Goal: Task Accomplishment & Management: Manage account settings

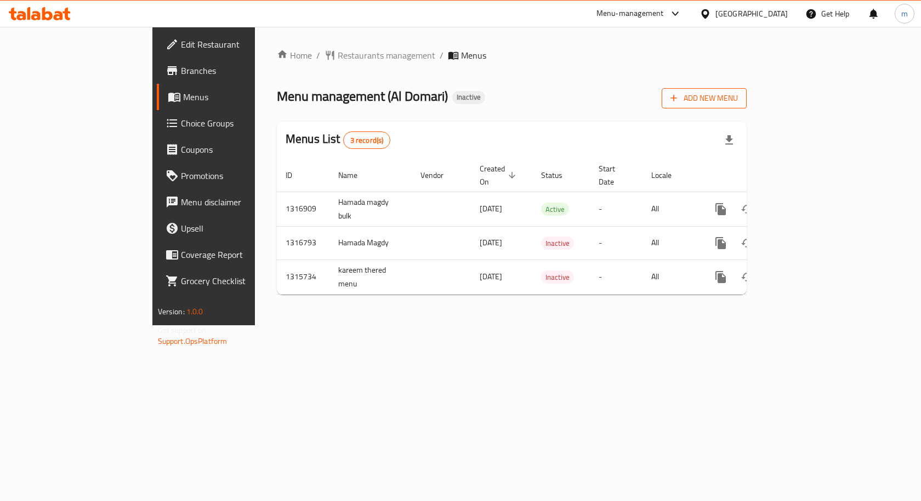
click at [679, 100] on icon "button" at bounding box center [673, 98] width 11 height 11
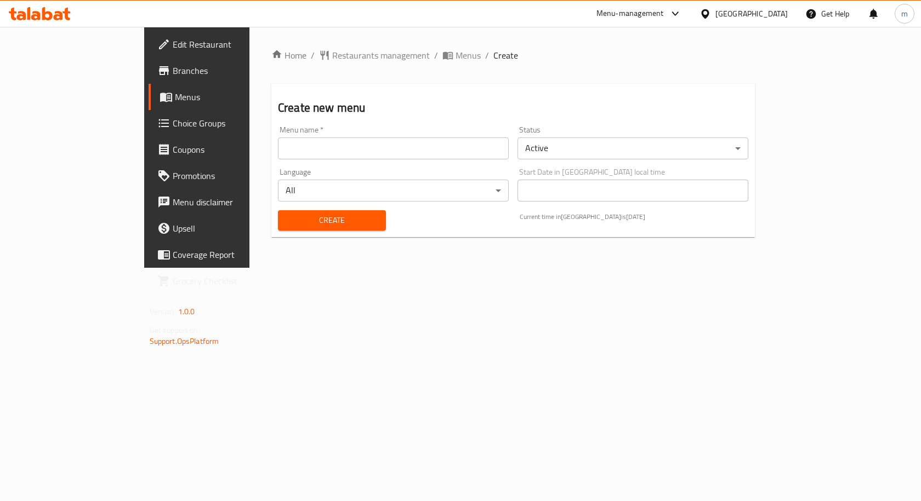
click at [300, 145] on input "text" at bounding box center [393, 149] width 231 height 22
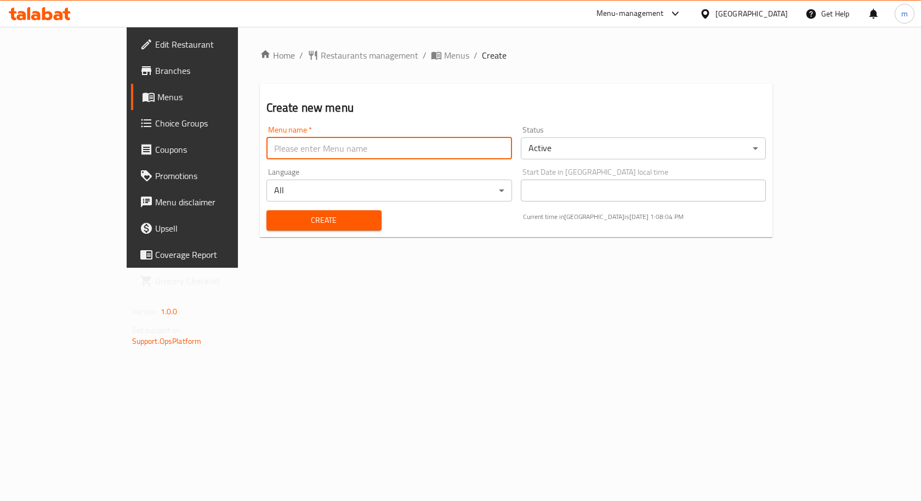
type input "m.saeed.7436"
click at [275, 214] on span "Create" at bounding box center [324, 221] width 98 height 14
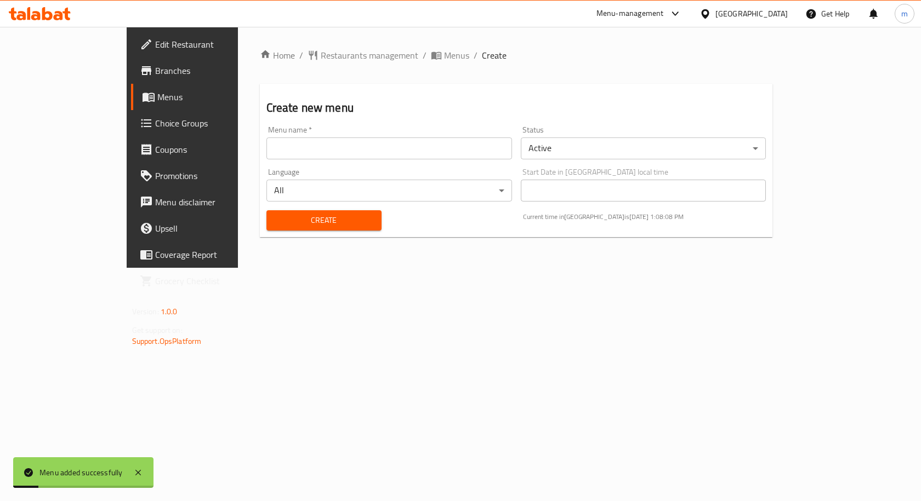
click at [157, 101] on span "Menus" at bounding box center [214, 96] width 115 height 13
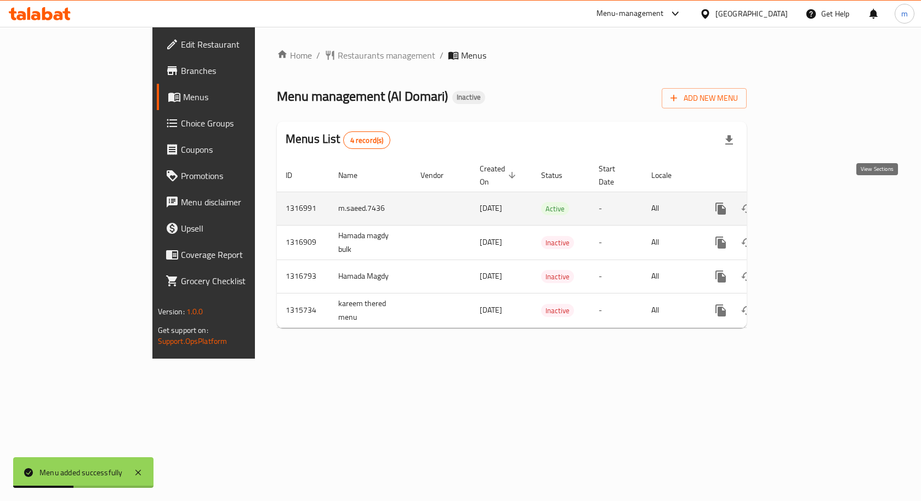
click at [806, 202] on icon "enhanced table" at bounding box center [799, 208] width 13 height 13
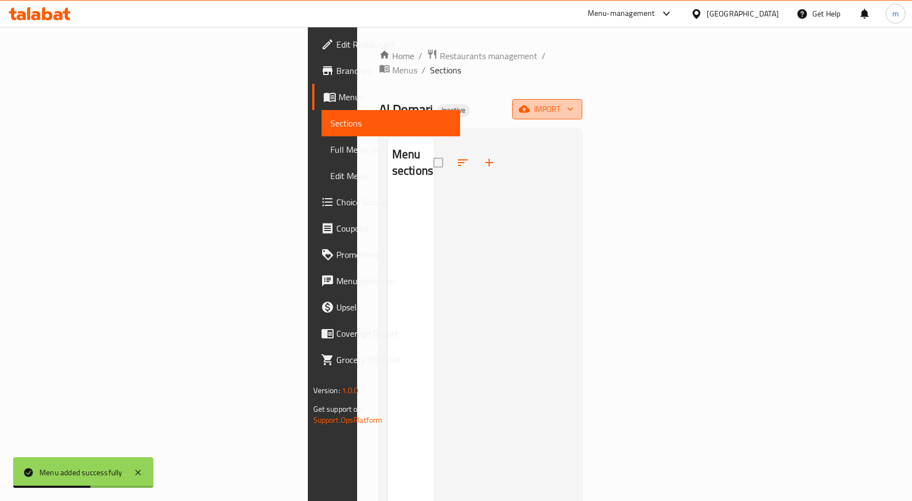
click at [574, 102] on span "import" at bounding box center [547, 109] width 53 height 14
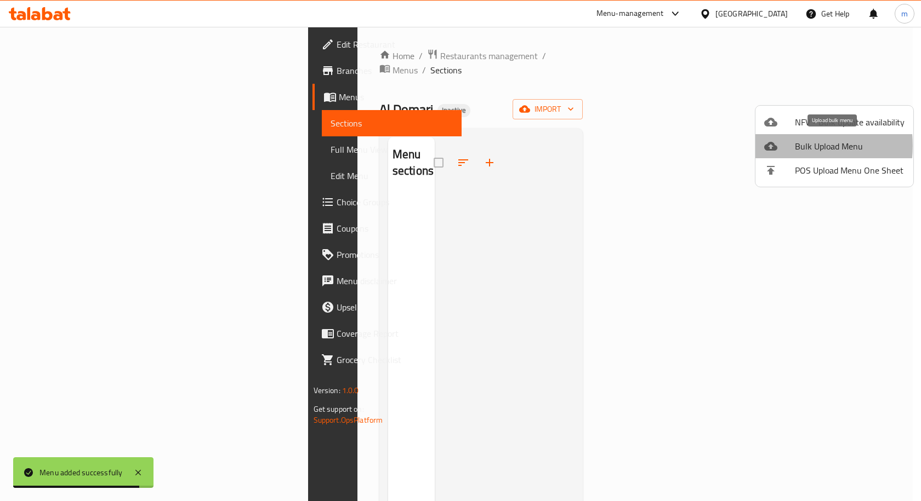
click at [781, 146] on div at bounding box center [779, 146] width 31 height 13
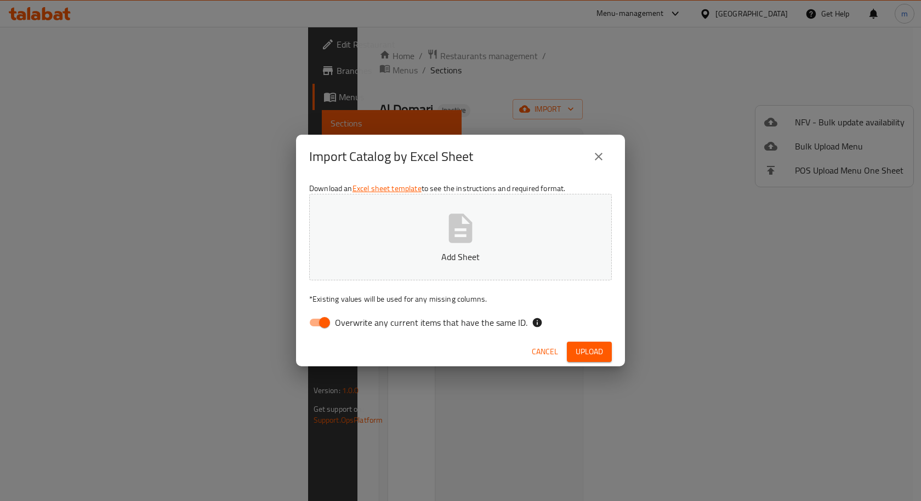
click at [323, 319] on input "Overwrite any current items that have the same ID." at bounding box center [324, 322] width 62 height 21
checkbox input "false"
click at [453, 245] on icon "button" at bounding box center [460, 228] width 35 height 35
click at [597, 353] on span "Upload" at bounding box center [588, 352] width 27 height 14
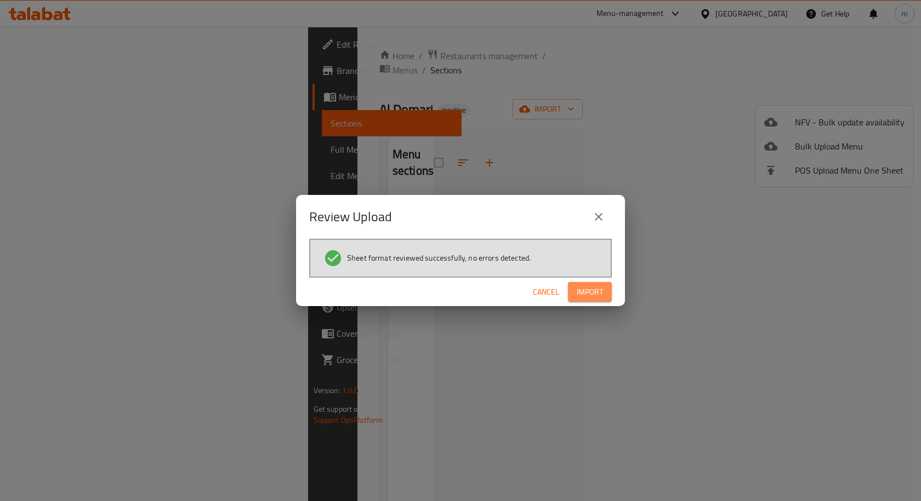
click at [593, 287] on span "Import" at bounding box center [589, 292] width 26 height 14
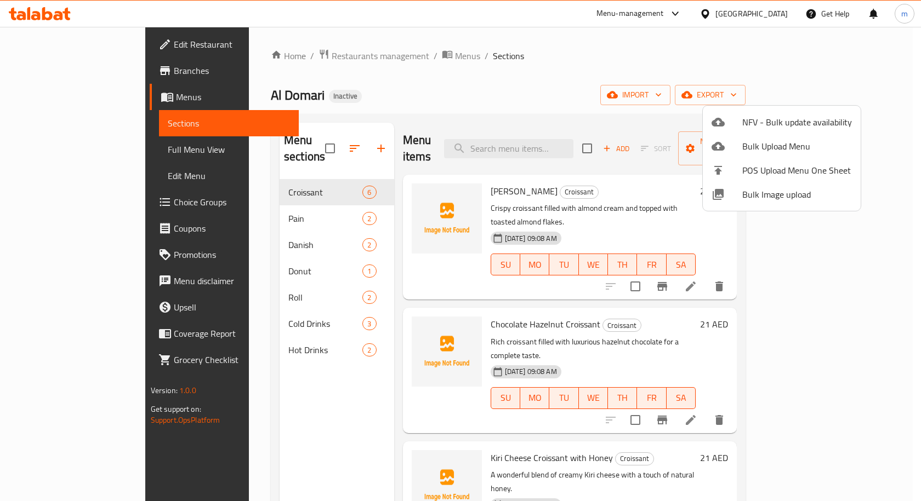
click at [653, 79] on div at bounding box center [460, 250] width 921 height 501
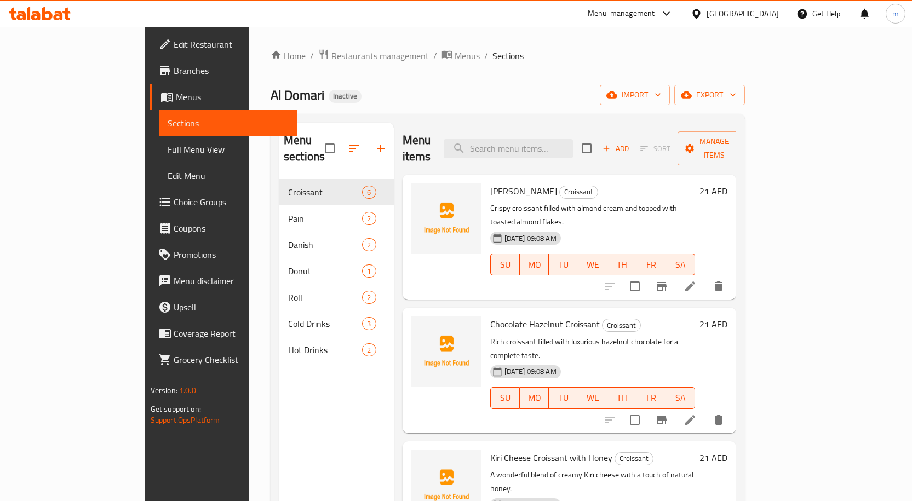
click at [168, 146] on span "Full Menu View" at bounding box center [228, 149] width 121 height 13
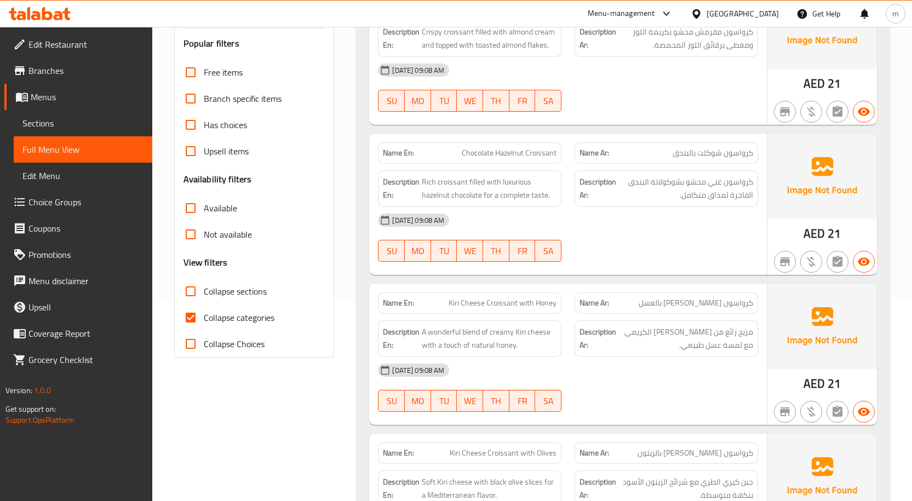
scroll to position [274, 0]
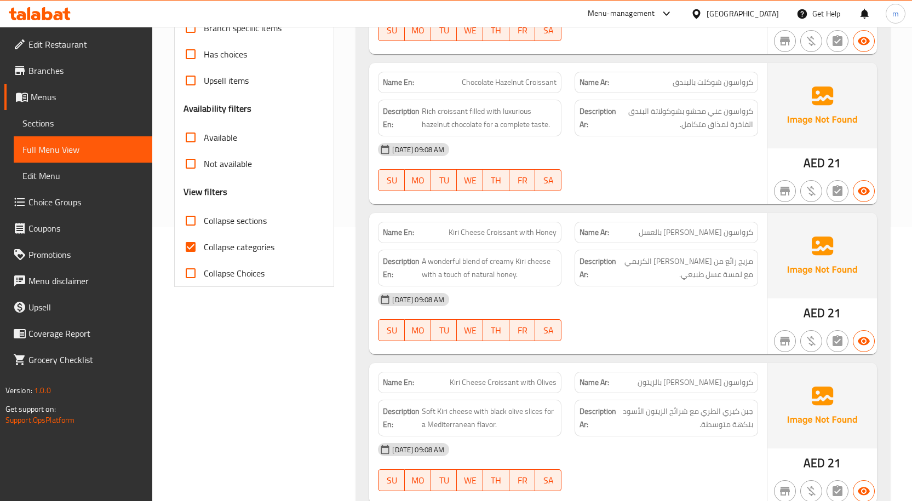
click at [201, 241] on input "Collapse categories" at bounding box center [191, 247] width 26 height 26
checkbox input "false"
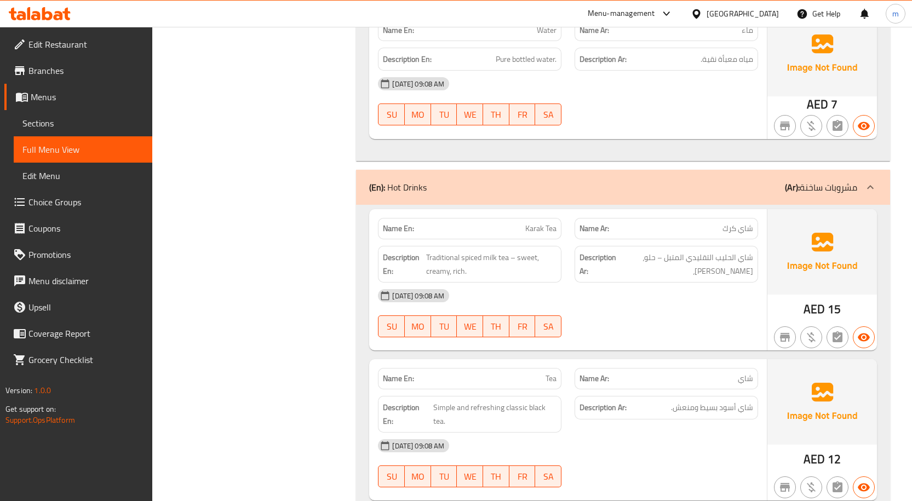
scroll to position [2979, 0]
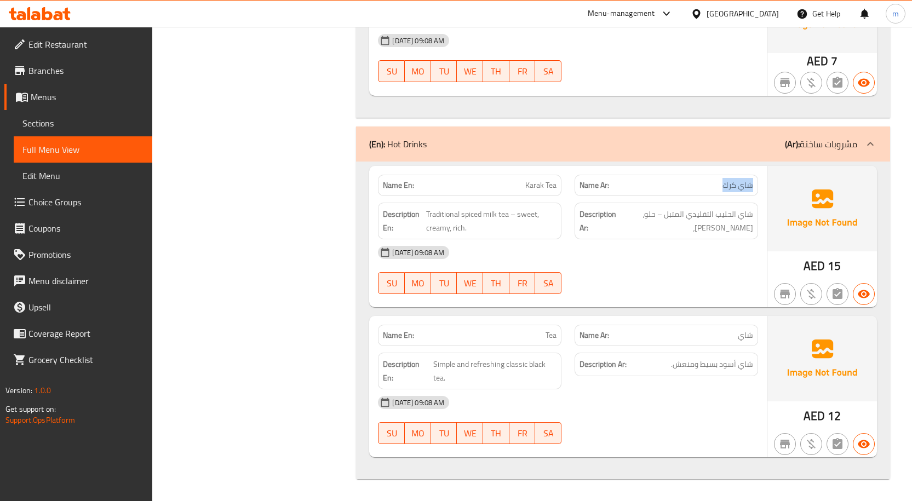
drag, startPoint x: 695, startPoint y: 181, endPoint x: 755, endPoint y: 182, distance: 59.7
click at [755, 182] on div "Name Ar: [PERSON_NAME]" at bounding box center [667, 185] width 184 height 21
copy span "شاي كرك"
click at [608, 290] on div at bounding box center [666, 294] width 197 height 13
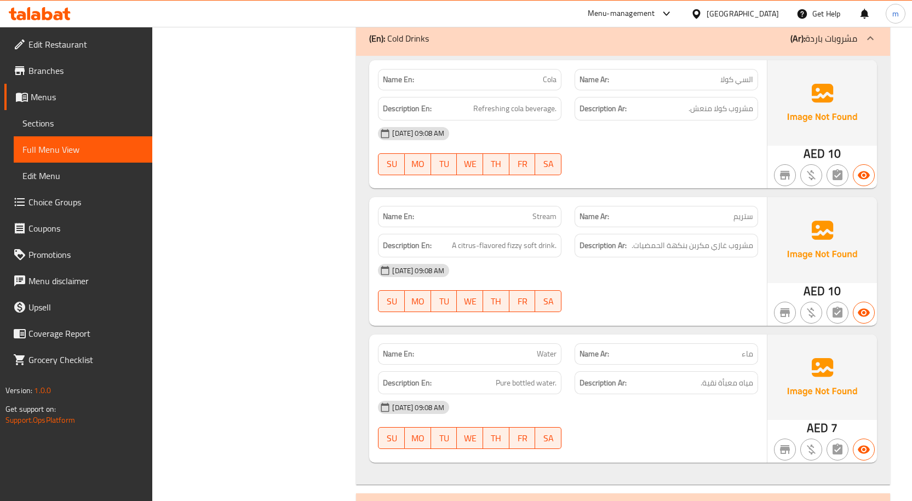
scroll to position [2595, 0]
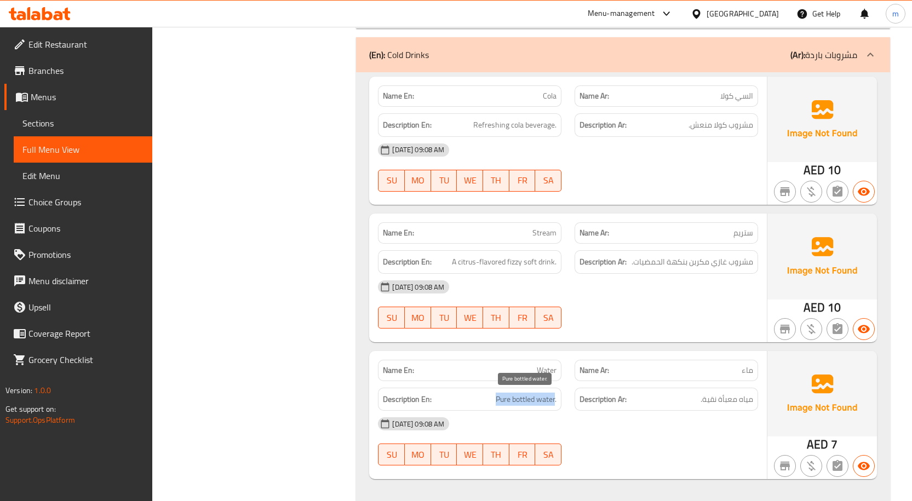
drag, startPoint x: 494, startPoint y: 402, endPoint x: 555, endPoint y: 401, distance: 61.4
click at [555, 401] on h6 "Description En: Pure bottled water." at bounding box center [470, 400] width 174 height 14
copy span "Pure bottled water"
click at [504, 397] on span "Pure bottled water." at bounding box center [526, 400] width 61 height 14
drag, startPoint x: 509, startPoint y: 399, endPoint x: 490, endPoint y: 405, distance: 19.9
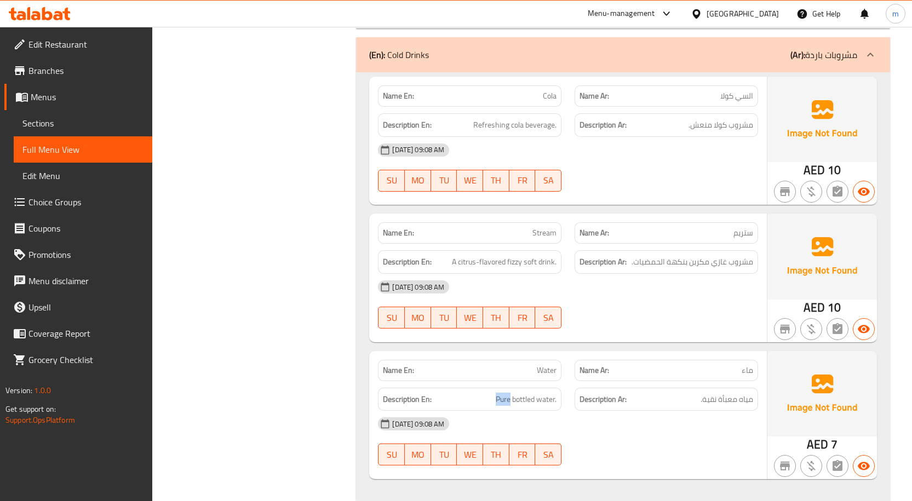
click at [490, 405] on h6 "Description En: Pure bottled water." at bounding box center [470, 400] width 174 height 14
copy span "Pure"
click at [705, 431] on div "[DATE] 09:08 AM" at bounding box center [568, 424] width 393 height 26
click at [699, 374] on p "Name Ar: ماء" at bounding box center [667, 371] width 174 height 12
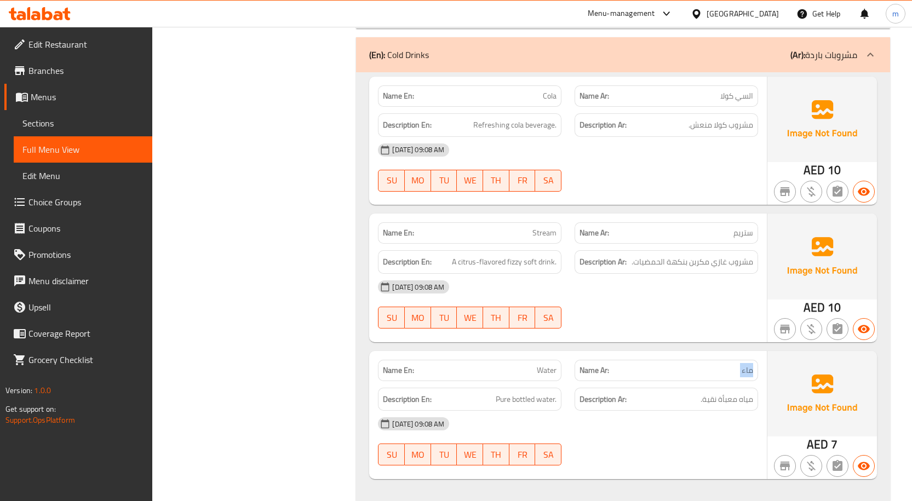
click at [699, 374] on p "Name Ar: ماء" at bounding box center [667, 371] width 174 height 12
copy span "ماء"
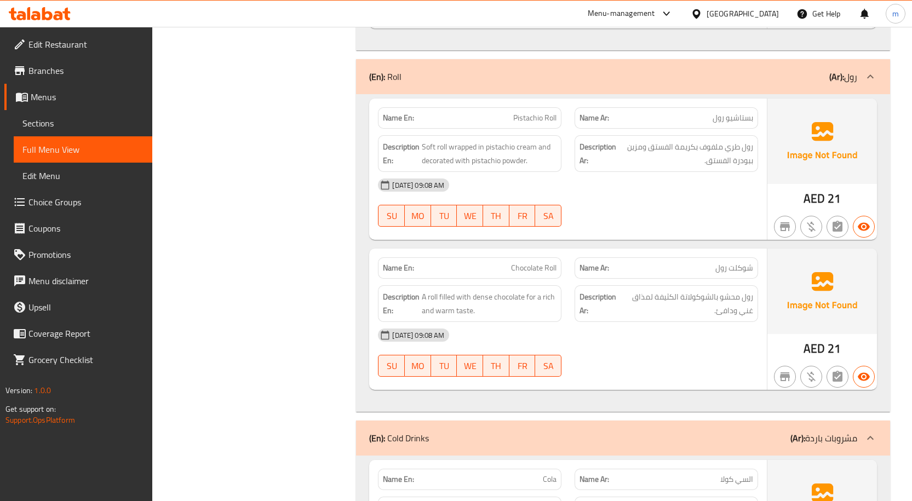
scroll to position [2321, 0]
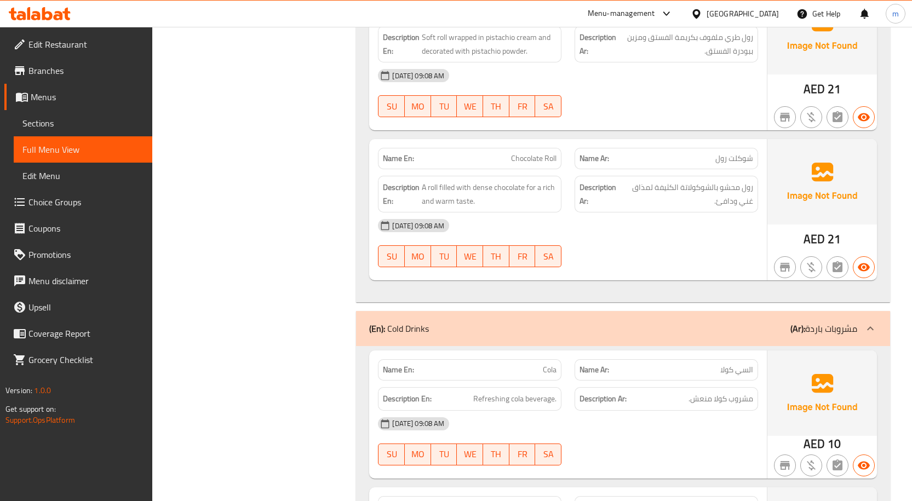
click at [625, 374] on p "Name Ar: ال[PERSON_NAME]" at bounding box center [667, 370] width 174 height 12
click at [625, 373] on p "Name Ar: ال[PERSON_NAME]" at bounding box center [667, 370] width 174 height 12
click at [521, 376] on p "Name En: Cola" at bounding box center [470, 370] width 174 height 12
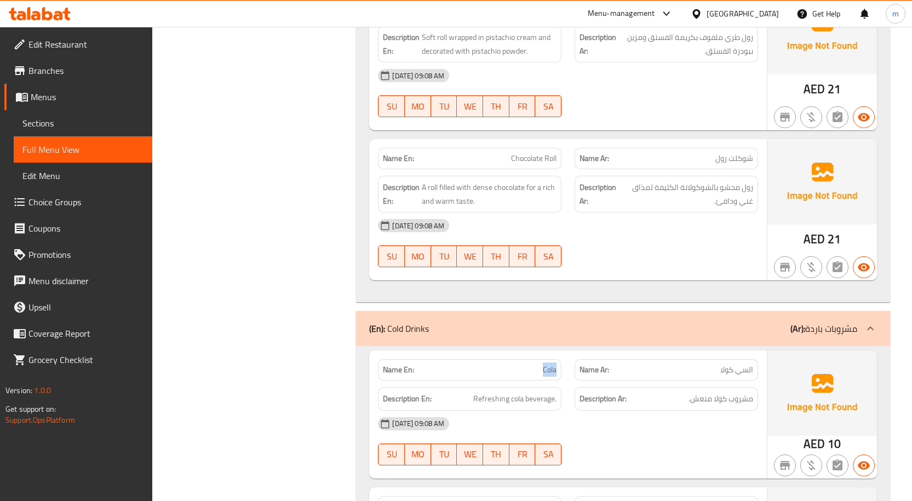
drag, startPoint x: 524, startPoint y: 374, endPoint x: 548, endPoint y: 375, distance: 23.6
click at [548, 375] on p "Name En: Cola" at bounding box center [470, 370] width 174 height 12
copy span "Cola"
click at [680, 267] on div at bounding box center [666, 267] width 197 height 13
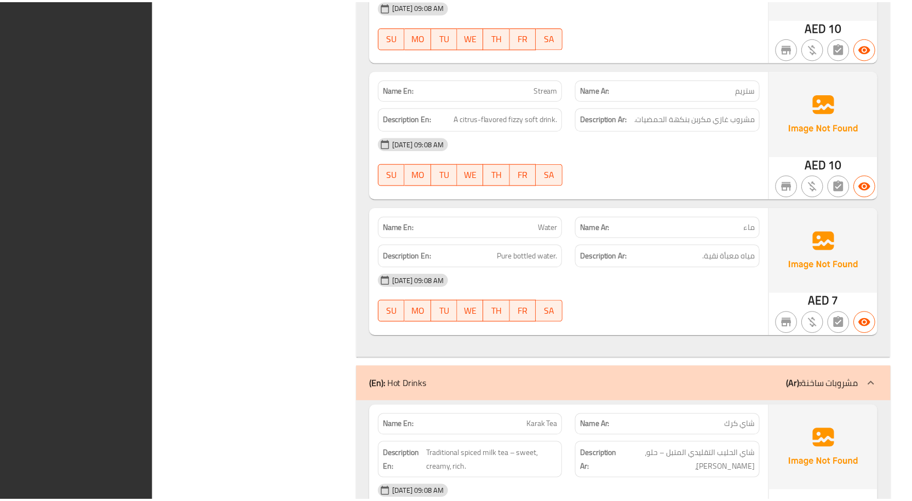
scroll to position [2966, 0]
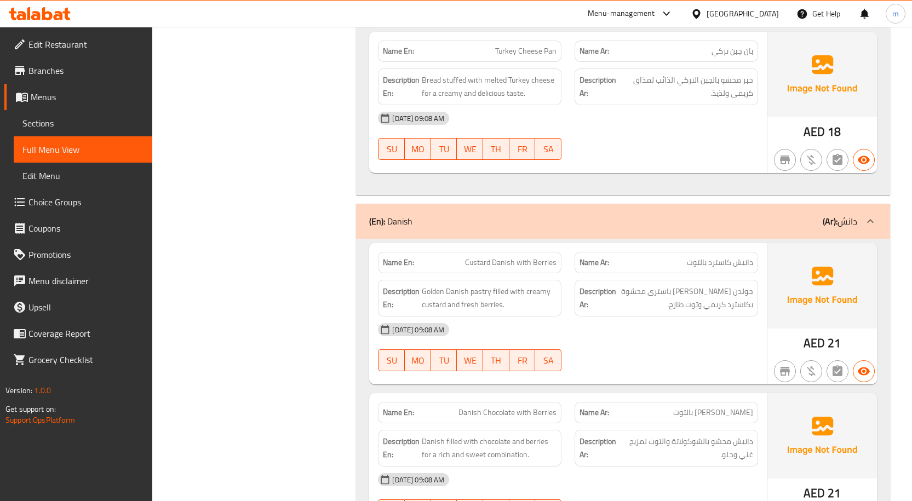
scroll to position [1267, 0]
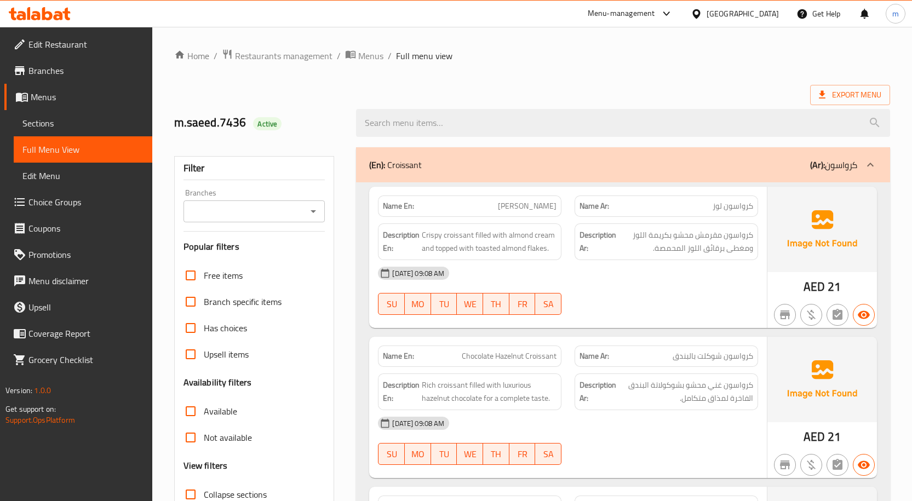
click at [36, 122] on span "Sections" at bounding box center [82, 123] width 121 height 13
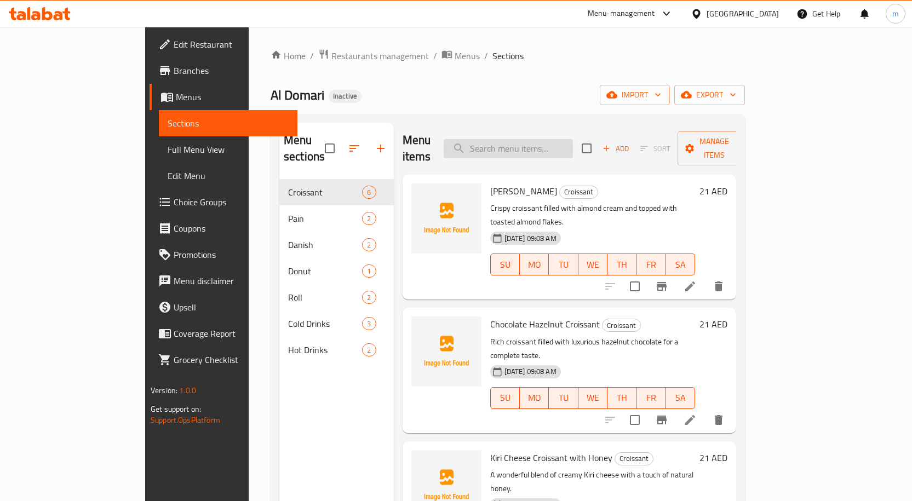
click at [505, 144] on input "search" at bounding box center [508, 148] width 129 height 19
paste input "شاي كرك"
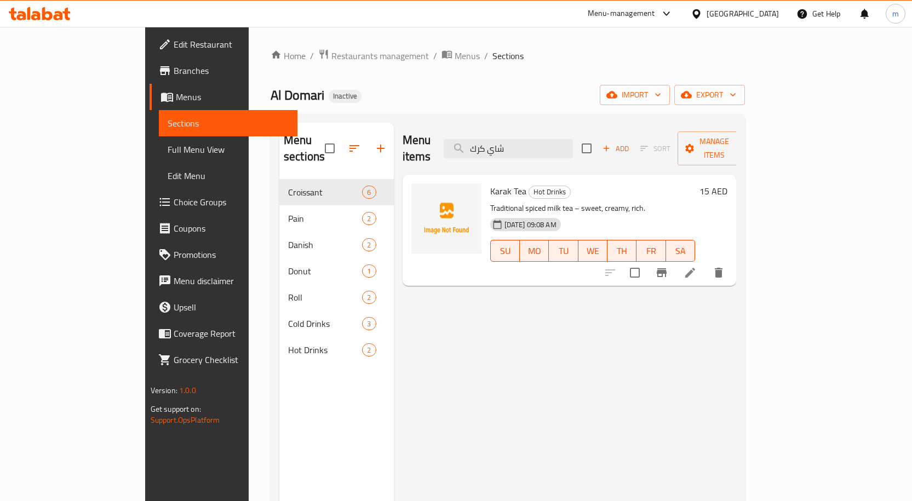
type input "شاي كرك"
click at [695, 268] on icon at bounding box center [690, 273] width 10 height 10
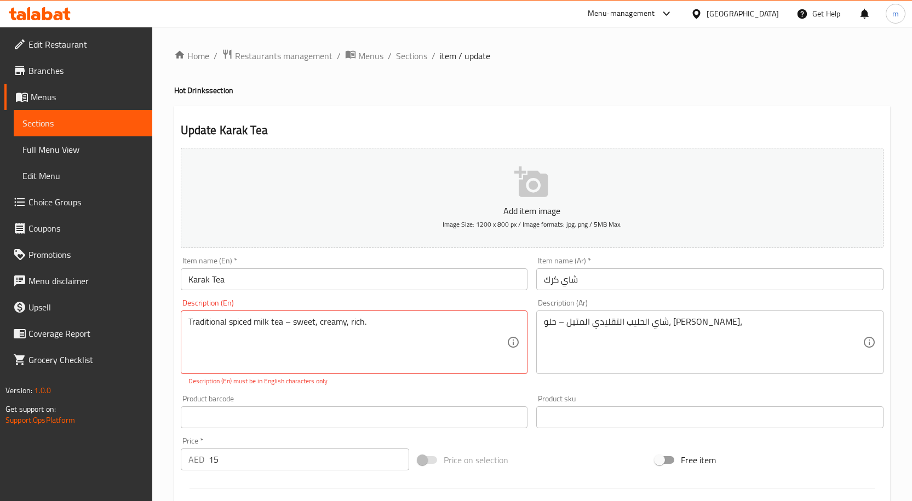
click at [542, 323] on div "شاي الحليب التقليدي المتبل – حلو، كريمي، Description (Ar)" at bounding box center [709, 343] width 347 height 64
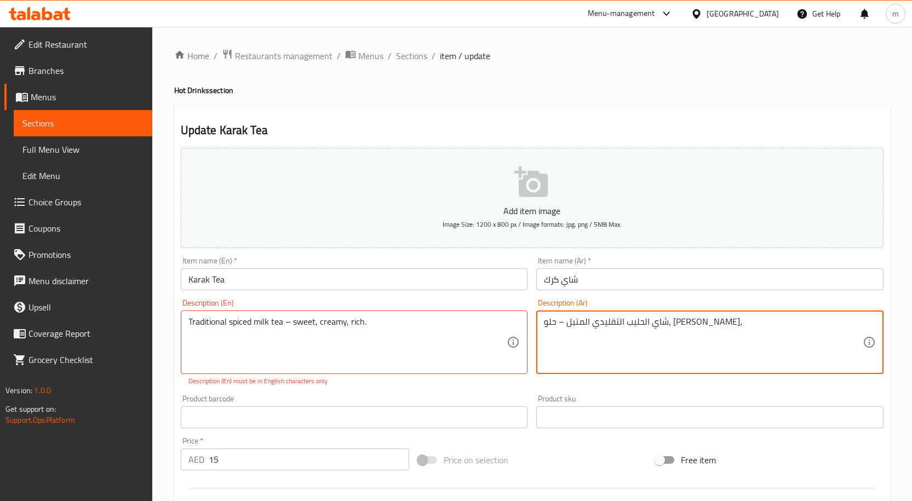
click at [726, 313] on div "شاي الحليب التقليدي المتبل – حلو، كريمي، Description (Ar)" at bounding box center [709, 343] width 347 height 64
click at [726, 320] on textarea "شاي الحليب التقليدي المتبل – حلو، [PERSON_NAME]،" at bounding box center [703, 343] width 319 height 52
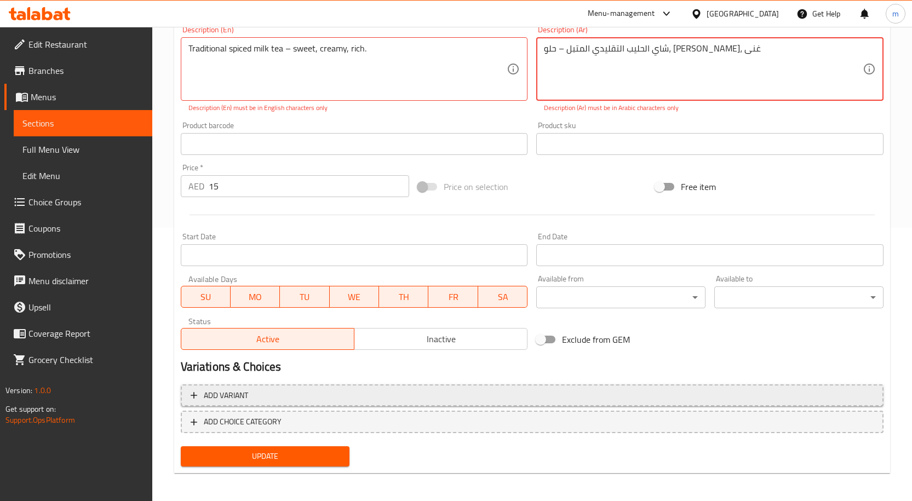
scroll to position [276, 0]
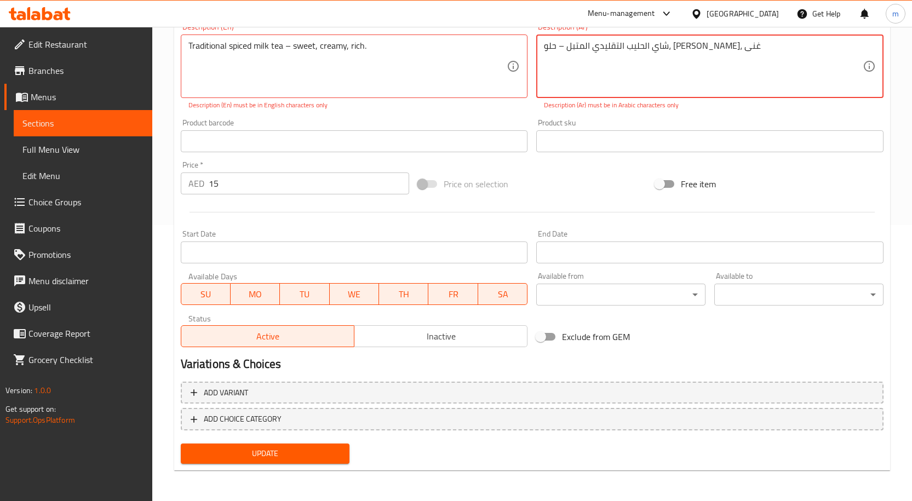
type textarea "شاي الحليب التقليدي المتبل – حلو، كريمي، غنى"
click at [260, 439] on div "Add variant ADD CHOICE CATEGORY" at bounding box center [532, 409] width 712 height 62
click at [261, 442] on div "Update" at bounding box center [265, 453] width 178 height 29
click at [261, 450] on span "Update" at bounding box center [266, 454] width 152 height 14
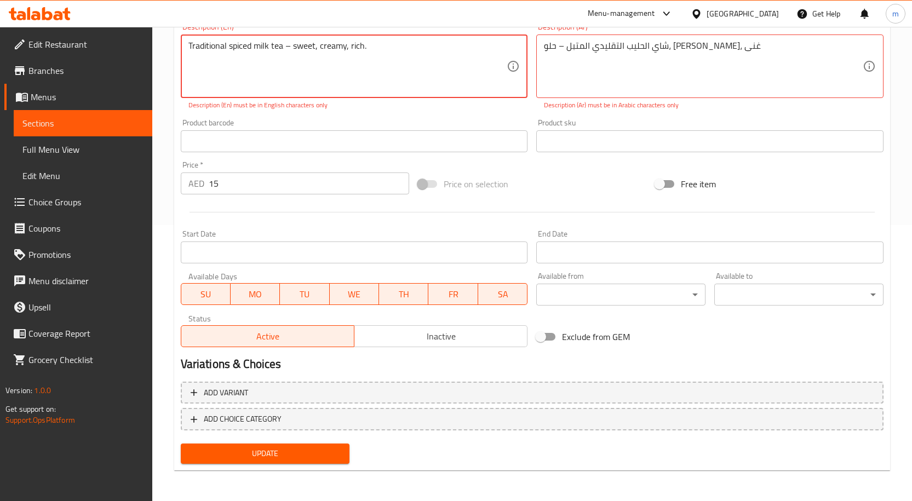
click at [312, 464] on button "Update" at bounding box center [265, 454] width 169 height 20
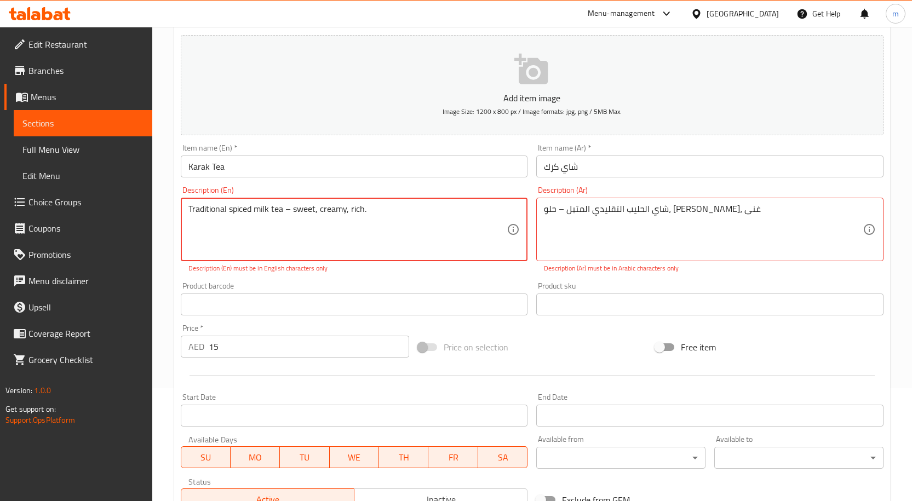
scroll to position [112, 0]
click at [415, 227] on textarea "Traditional spiced milk tea – sweet, creamy, rich." at bounding box center [347, 231] width 319 height 52
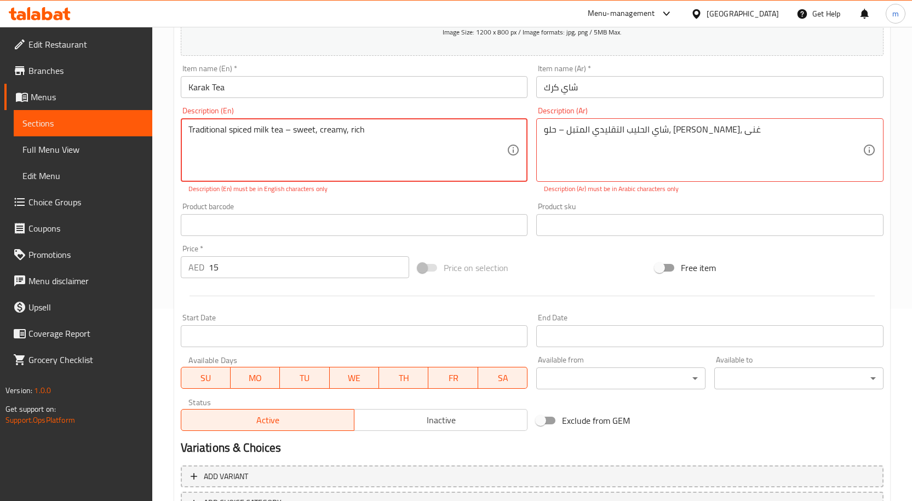
scroll to position [276, 0]
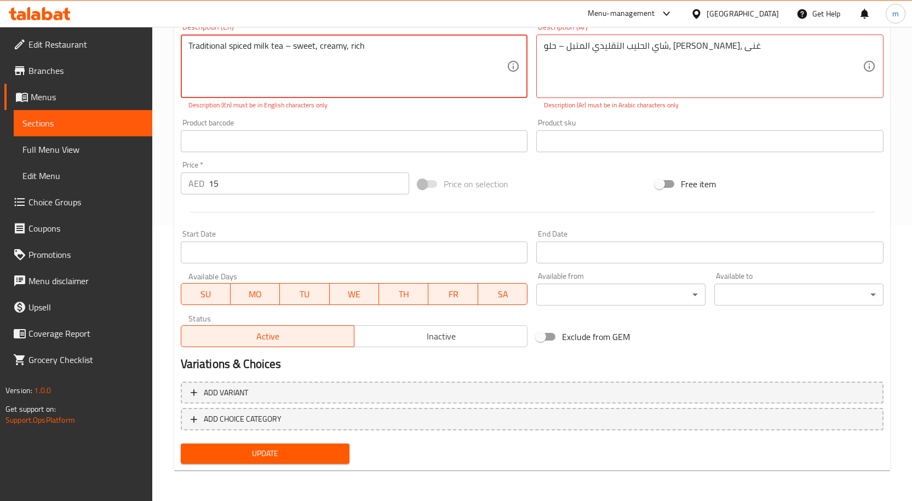
click at [267, 467] on div "Update" at bounding box center [265, 453] width 178 height 29
click at [267, 462] on button "Update" at bounding box center [265, 454] width 169 height 20
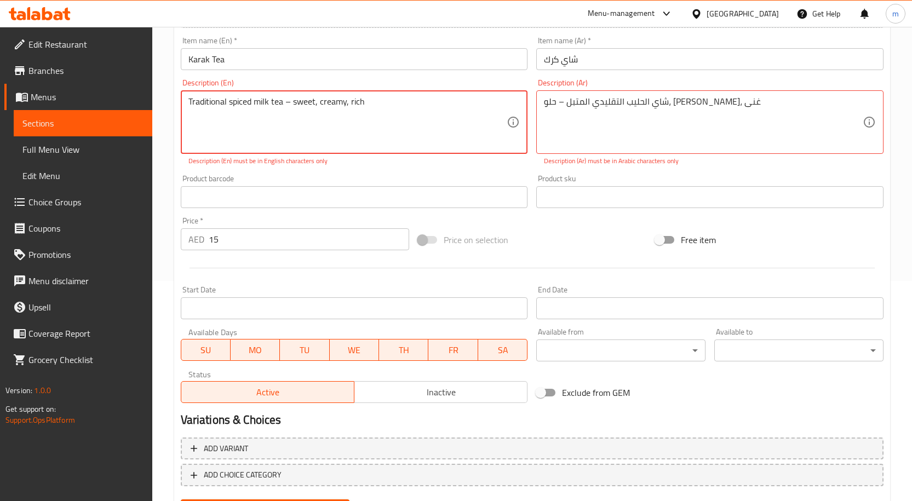
scroll to position [167, 0]
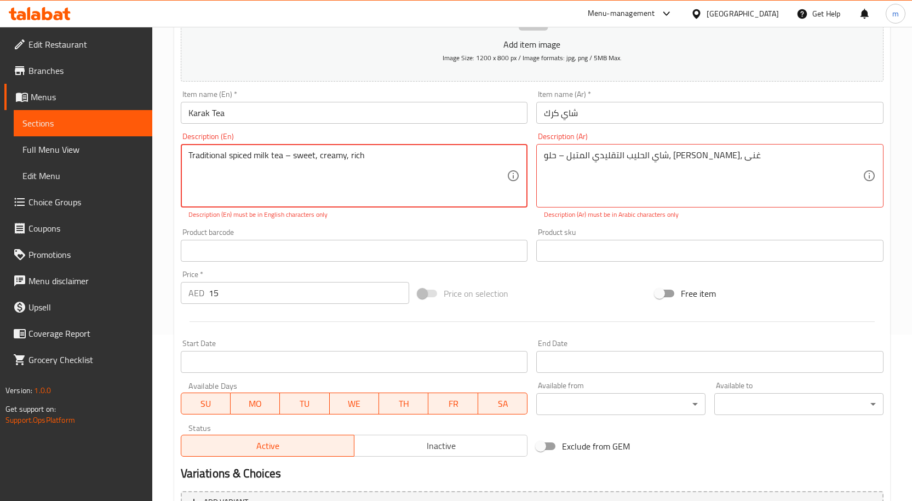
click at [291, 155] on textarea "Traditional spiced milk tea – sweet, creamy, rich" at bounding box center [347, 176] width 319 height 52
type textarea "Traditional spiced milk tea sweet, creamy, rich"
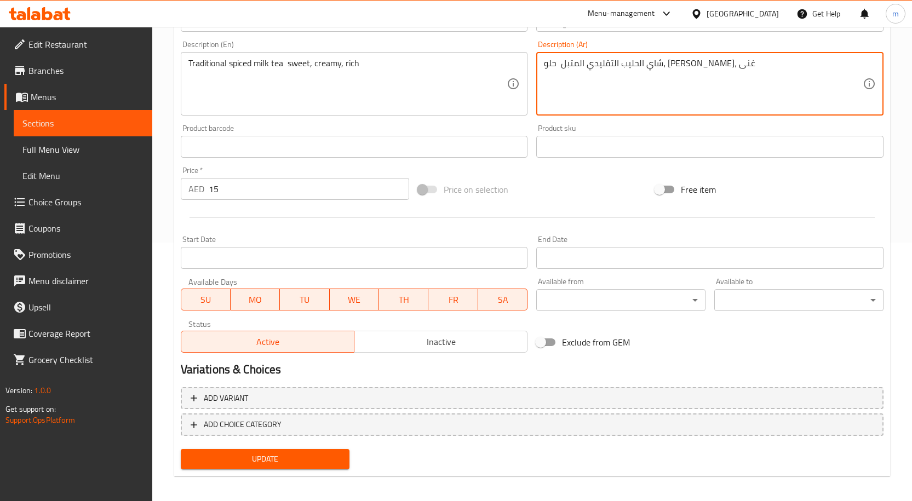
scroll to position [264, 0]
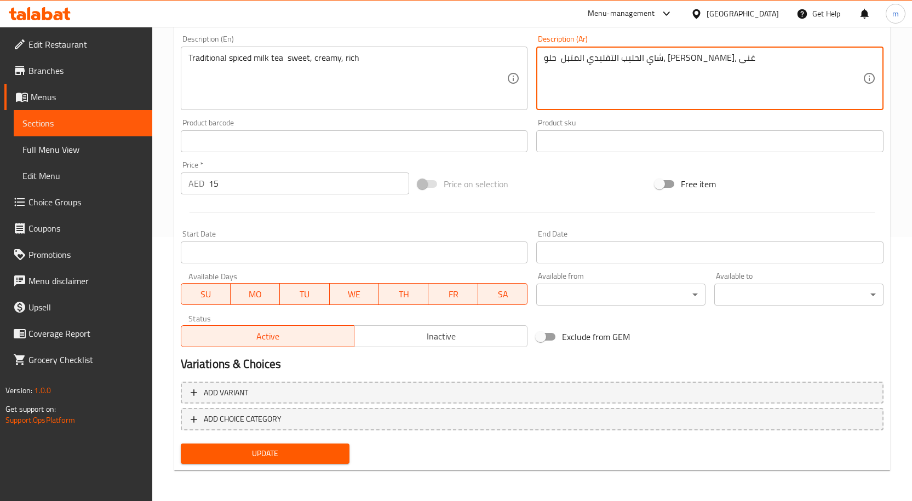
type textarea "شاي الحليب التقليدي المتبل حلو، كريمي، غنى"
click at [269, 447] on span "Update" at bounding box center [266, 454] width 152 height 14
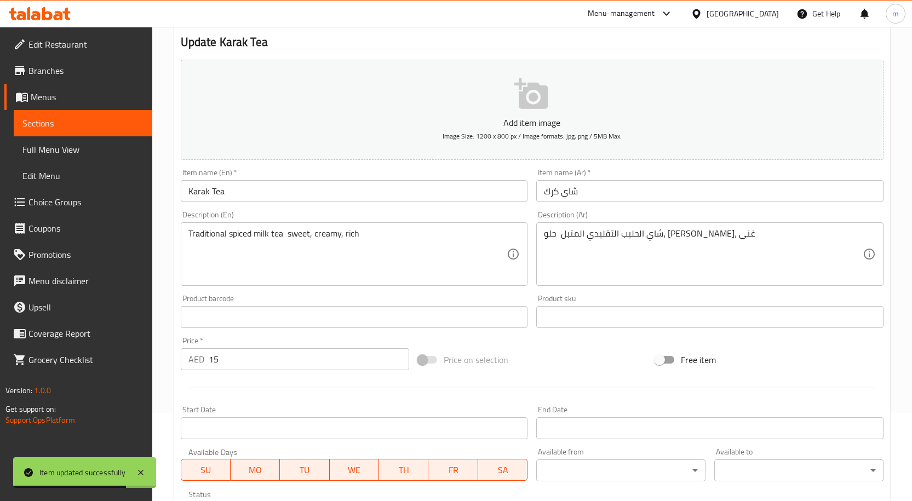
scroll to position [0, 0]
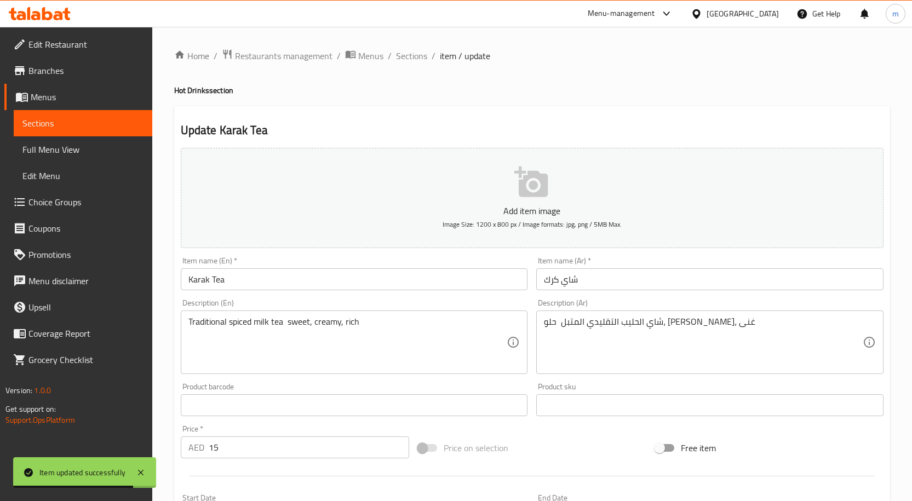
click at [39, 134] on link "Sections" at bounding box center [83, 123] width 139 height 26
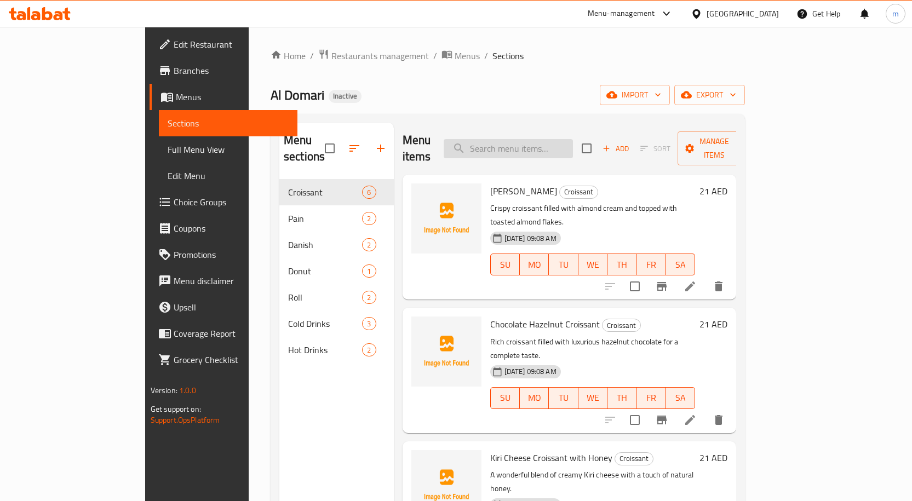
click at [564, 150] on input "search" at bounding box center [508, 148] width 129 height 19
paste input "ماء"
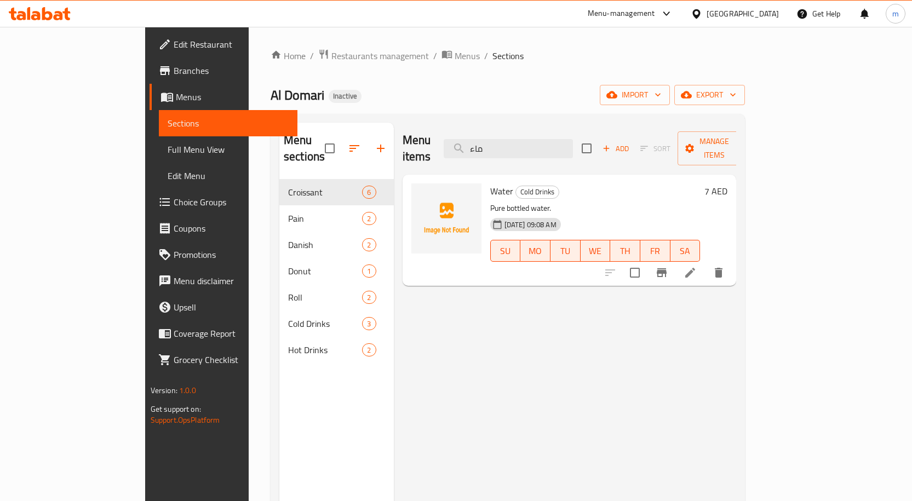
type input "ماء"
click at [695, 268] on icon at bounding box center [690, 273] width 10 height 10
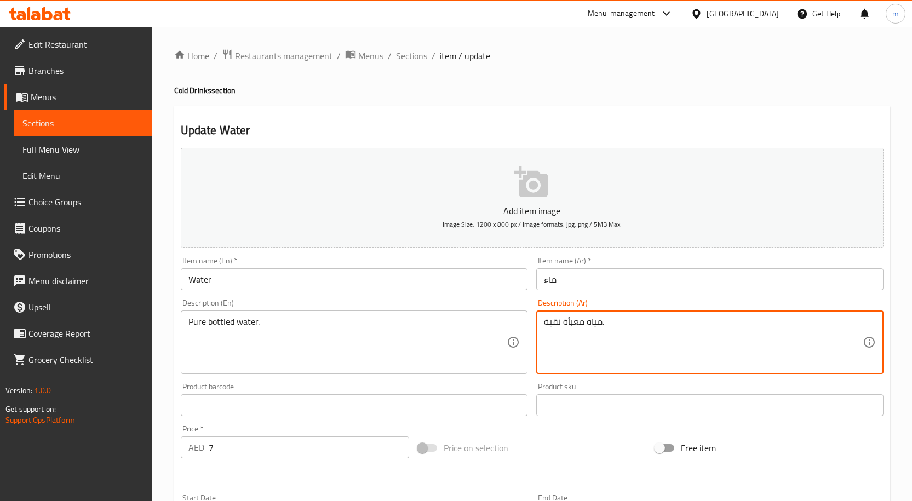
drag, startPoint x: 693, startPoint y: 324, endPoint x: 589, endPoint y: 317, distance: 104.4
click at [589, 317] on textarea "مياه معبأة نقية." at bounding box center [703, 343] width 319 height 52
click at [592, 349] on textarea "مياه معبأة نقية." at bounding box center [703, 343] width 319 height 52
click at [597, 333] on textarea "مياه معبأة نقية." at bounding box center [703, 343] width 319 height 52
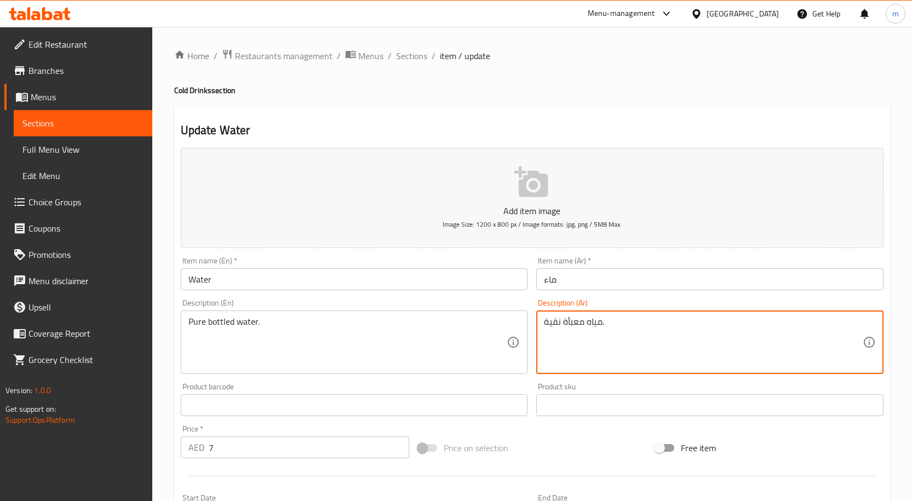
click at [597, 333] on textarea "مياه معبأة نقية." at bounding box center [703, 343] width 319 height 52
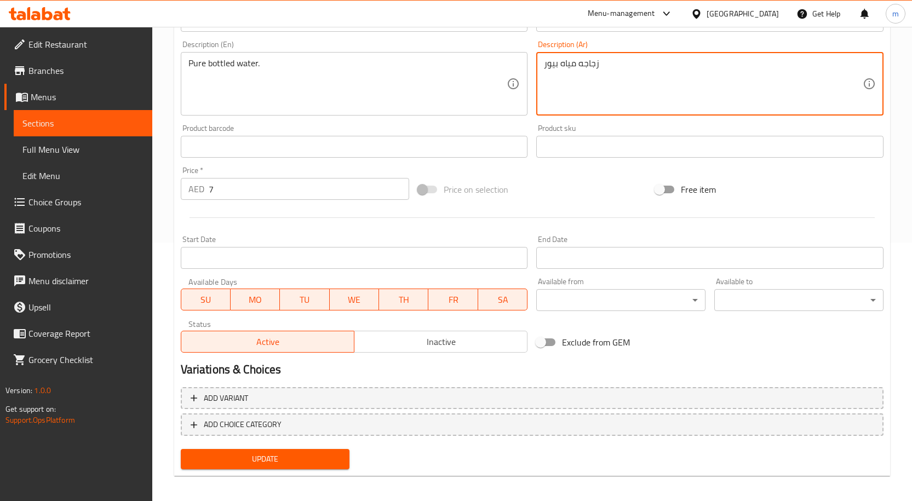
scroll to position [264, 0]
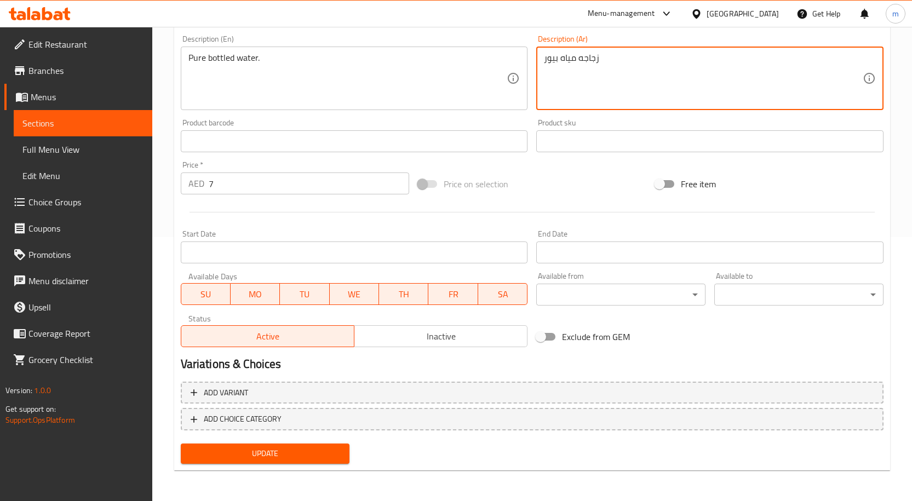
type textarea "زجاجه مياه بيور"
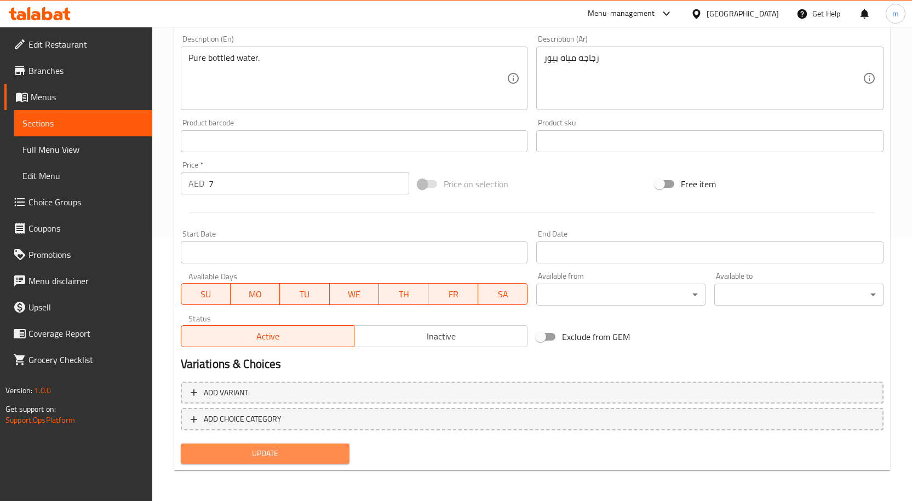
click at [266, 450] on span "Update" at bounding box center [266, 454] width 152 height 14
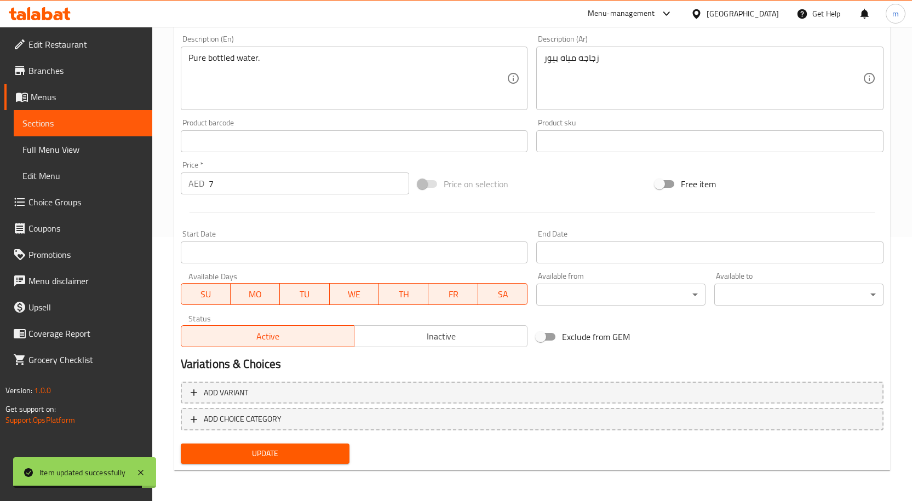
click at [91, 117] on span "Sections" at bounding box center [82, 123] width 121 height 13
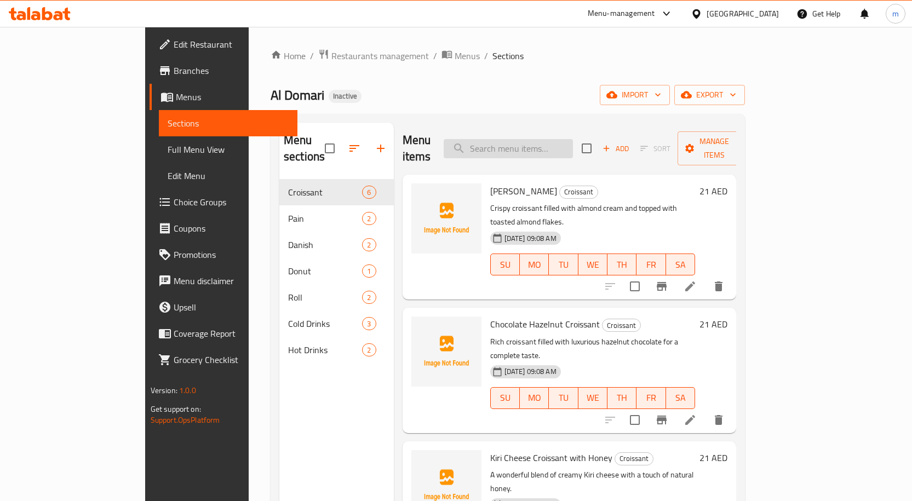
click at [556, 139] on input "search" at bounding box center [508, 148] width 129 height 19
paste input "Cola"
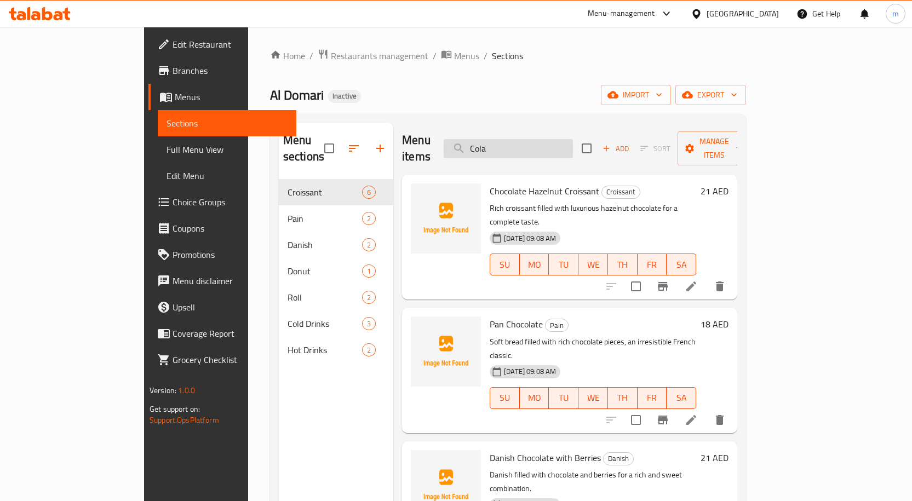
type input "Cola"
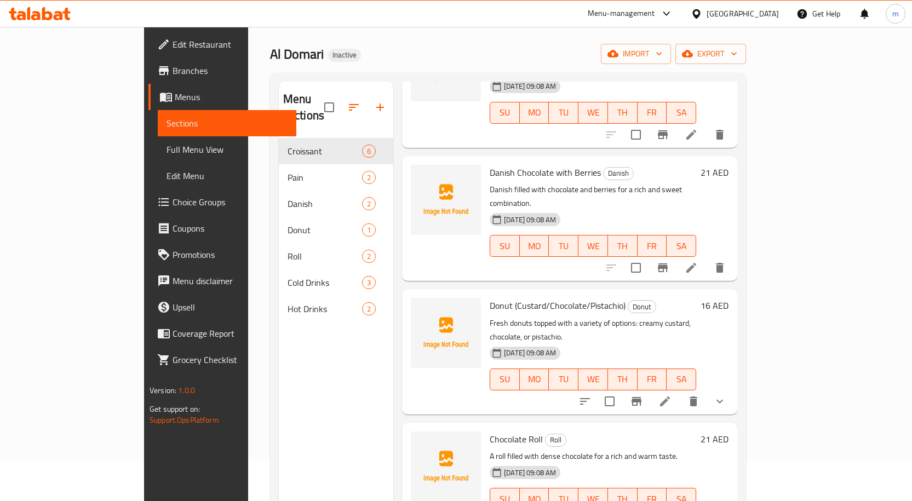
scroll to position [153, 0]
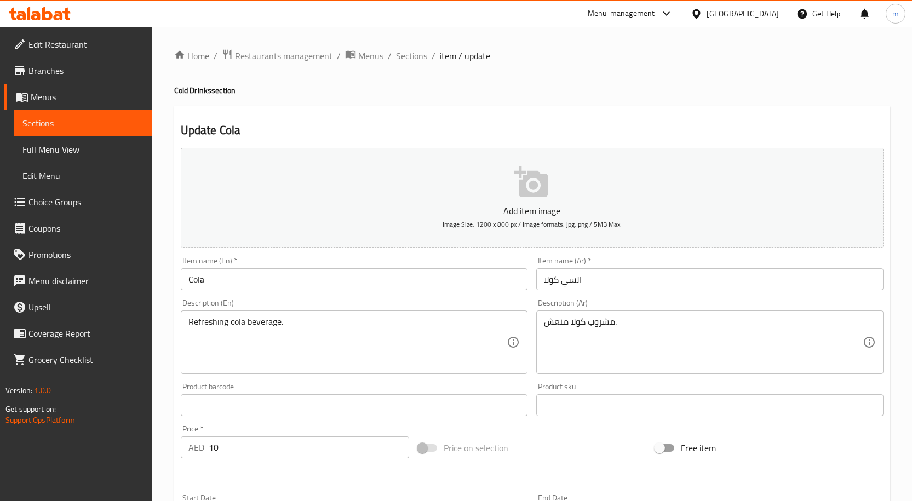
click at [380, 283] on input "Cola" at bounding box center [354, 280] width 347 height 22
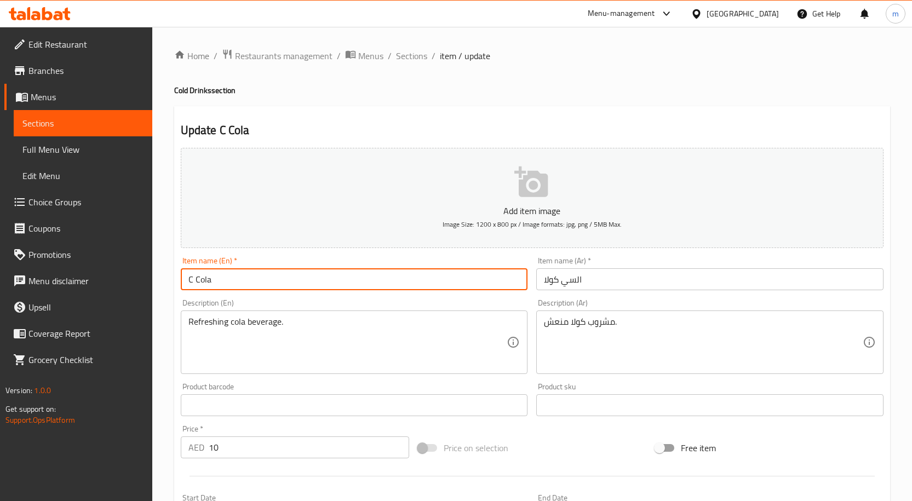
type input "C Cola"
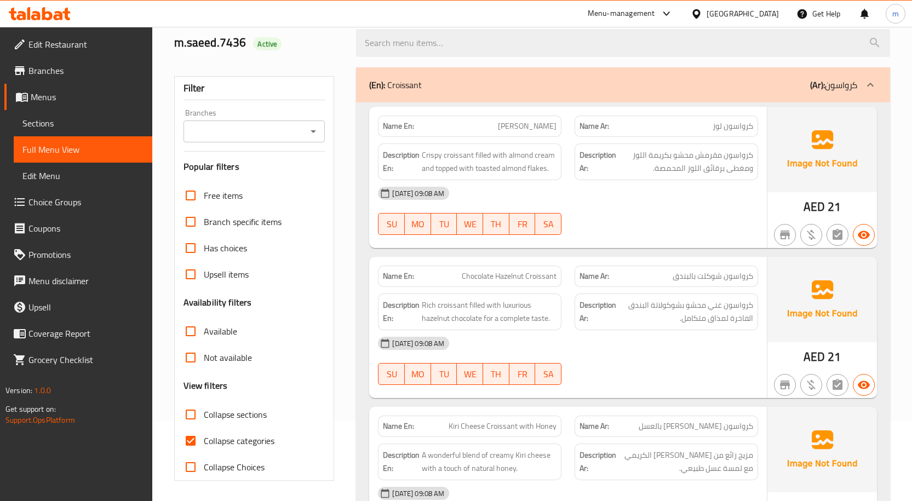
scroll to position [164, 0]
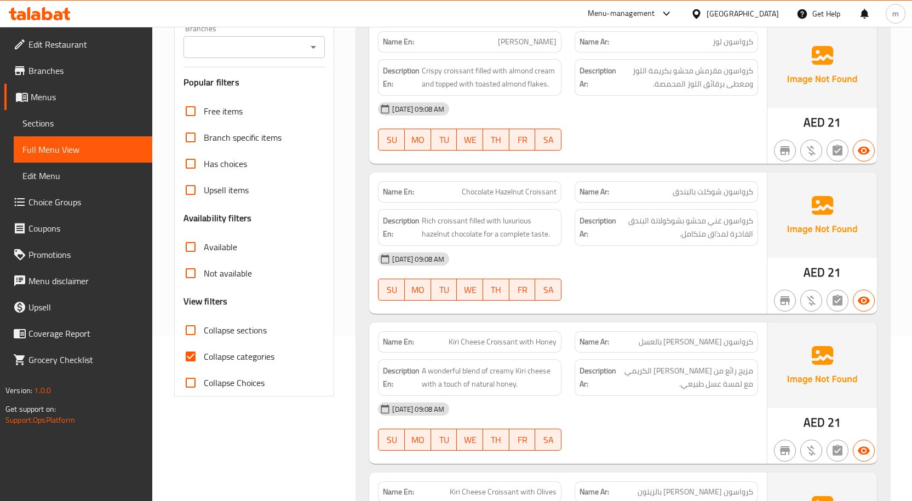
click at [190, 363] on input "Collapse categories" at bounding box center [191, 357] width 26 height 26
checkbox input "false"
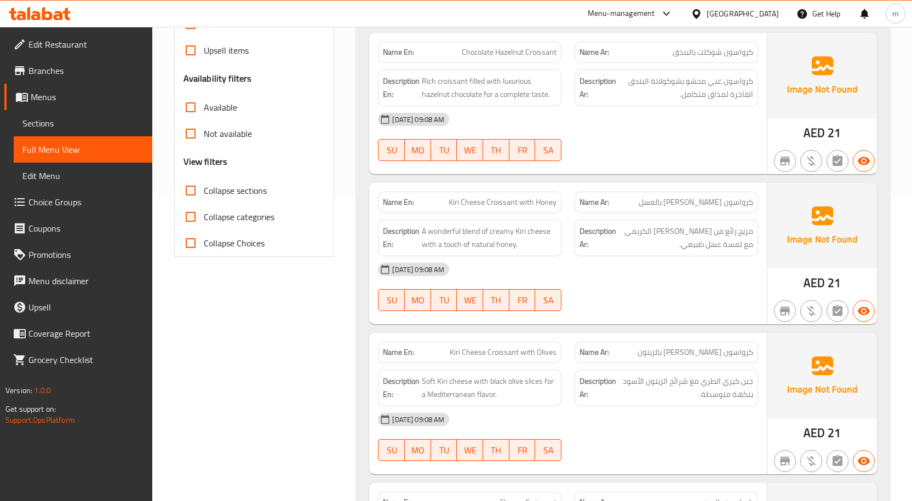
scroll to position [0, 0]
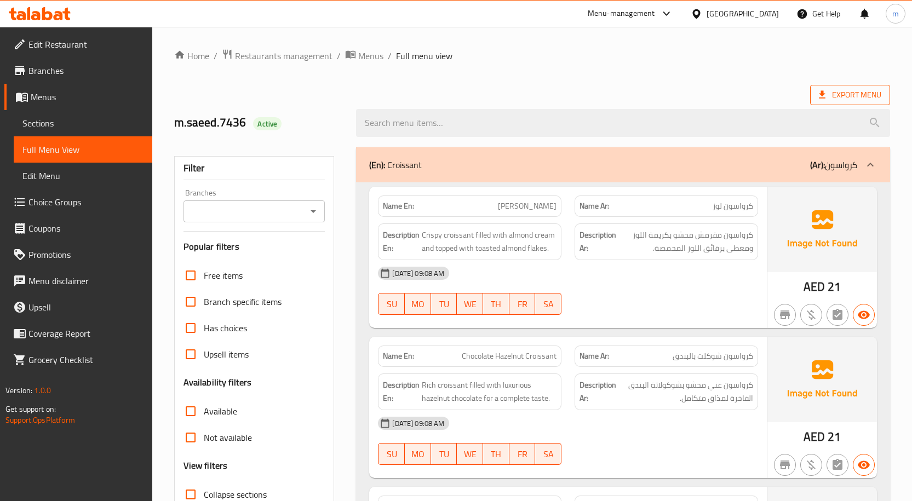
click at [848, 100] on span "Export Menu" at bounding box center [850, 95] width 62 height 14
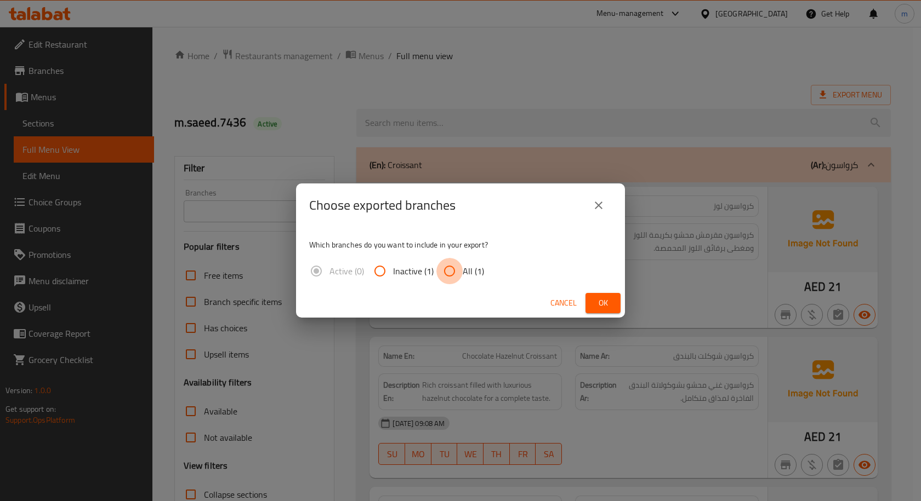
click at [445, 267] on input "All (1)" at bounding box center [449, 271] width 26 height 26
radio input "true"
click at [579, 296] on button "Cancel" at bounding box center [563, 303] width 35 height 20
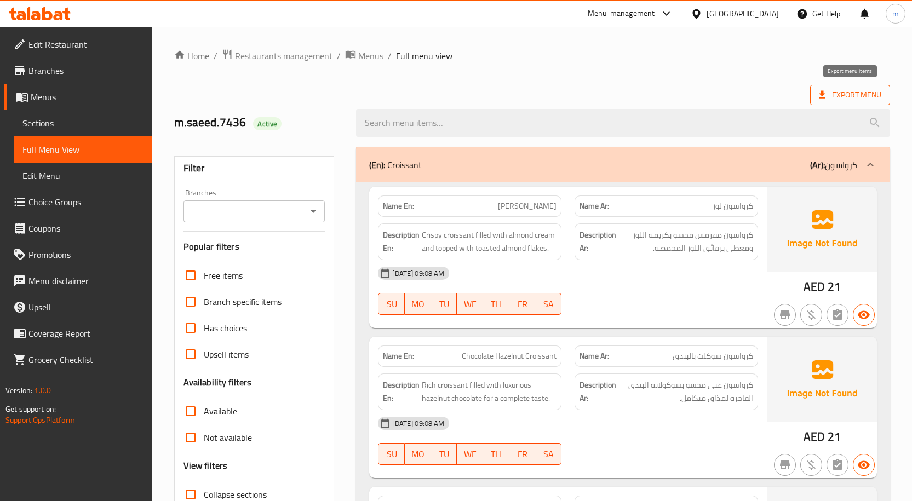
click at [878, 88] on span "Export Menu" at bounding box center [850, 95] width 62 height 14
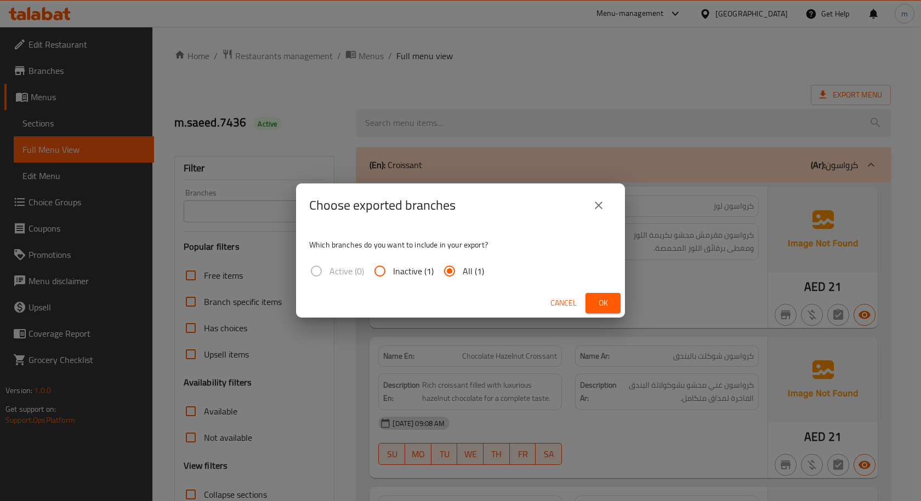
click at [593, 299] on button "Ok" at bounding box center [602, 303] width 35 height 20
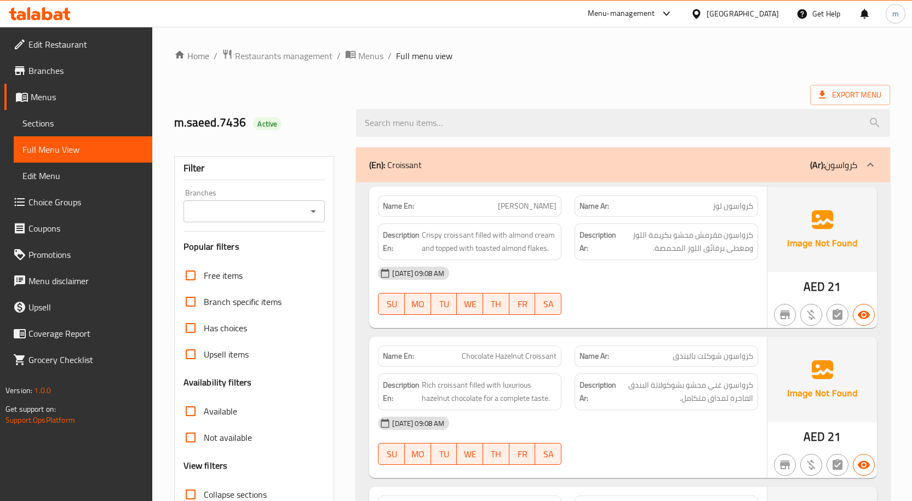
click at [475, 100] on div "m.saeed.7436 Active" at bounding box center [532, 123] width 729 height 49
click at [38, 64] on span "Branches" at bounding box center [85, 70] width 115 height 13
